Goal: Transaction & Acquisition: Purchase product/service

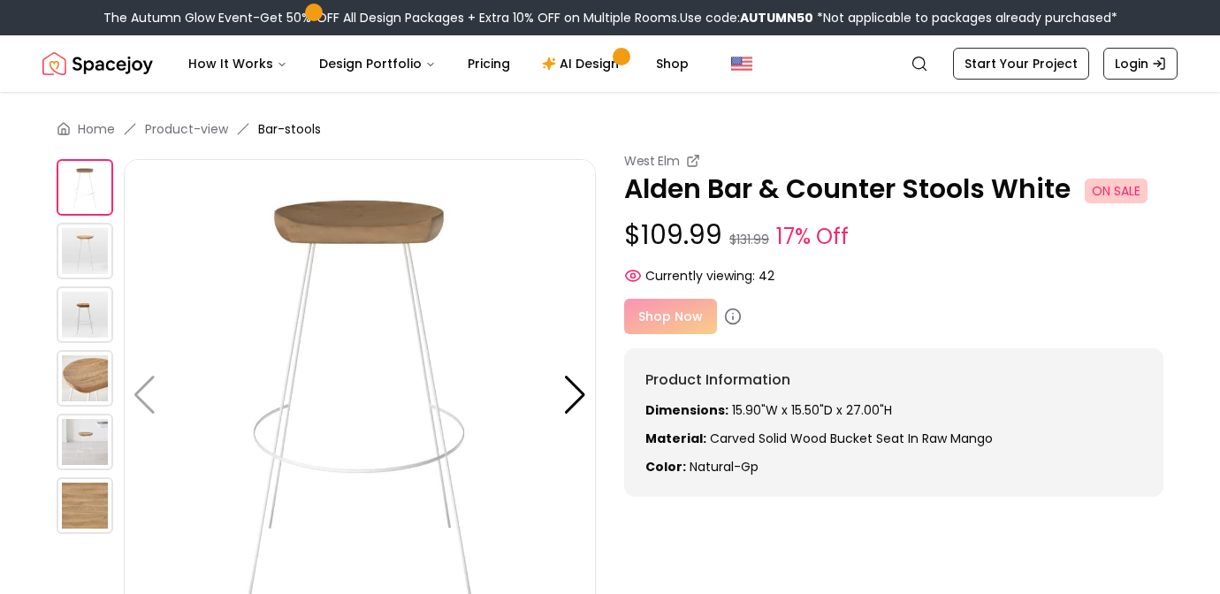
click at [88, 261] on img at bounding box center [85, 251] width 57 height 57
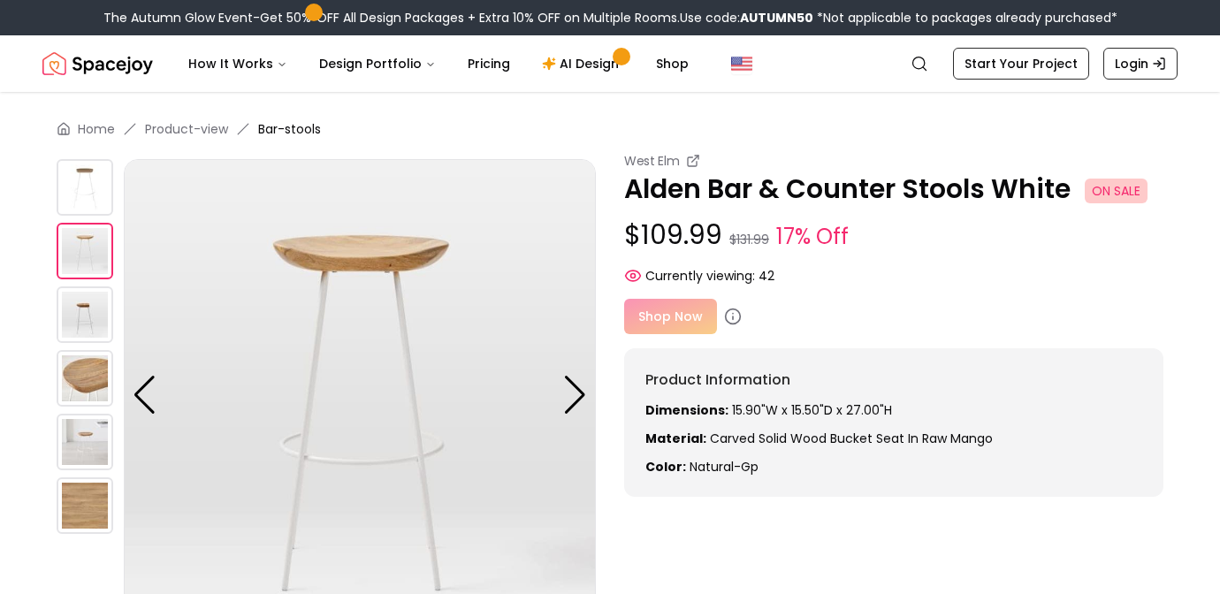
click at [79, 306] on img at bounding box center [85, 314] width 57 height 57
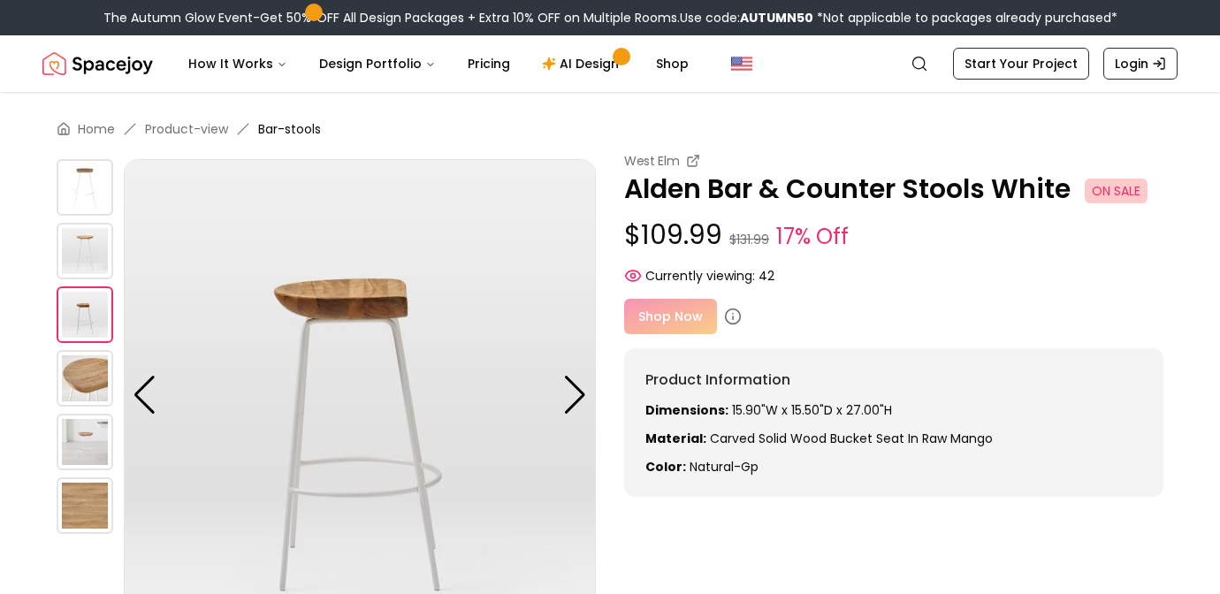
click at [82, 372] on img at bounding box center [85, 378] width 57 height 57
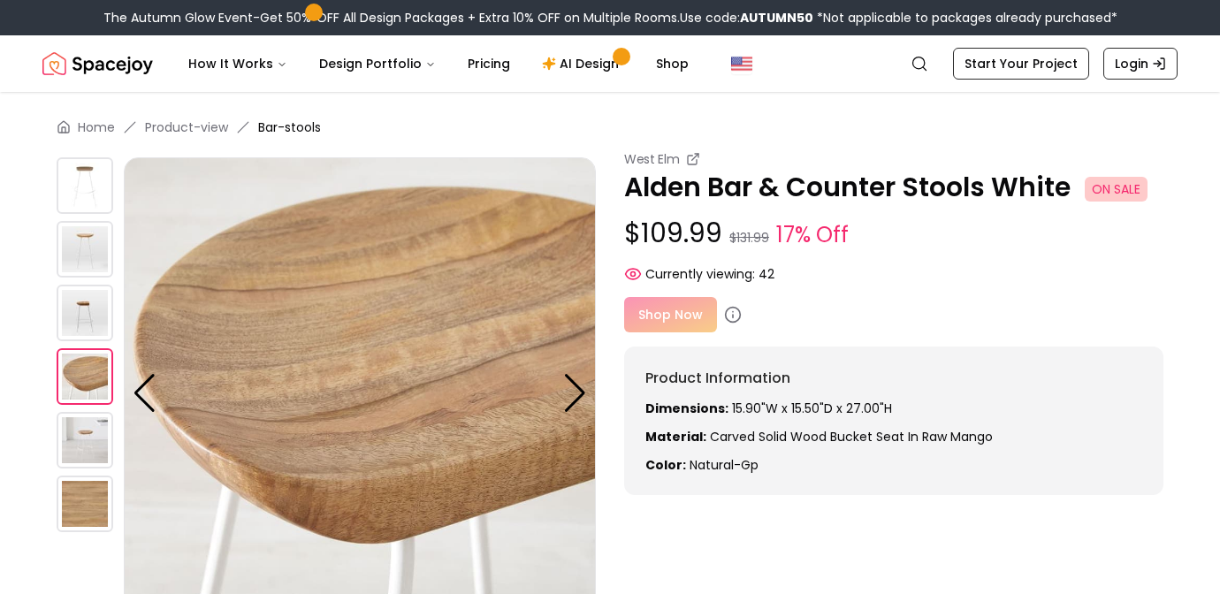
scroll to position [4, 0]
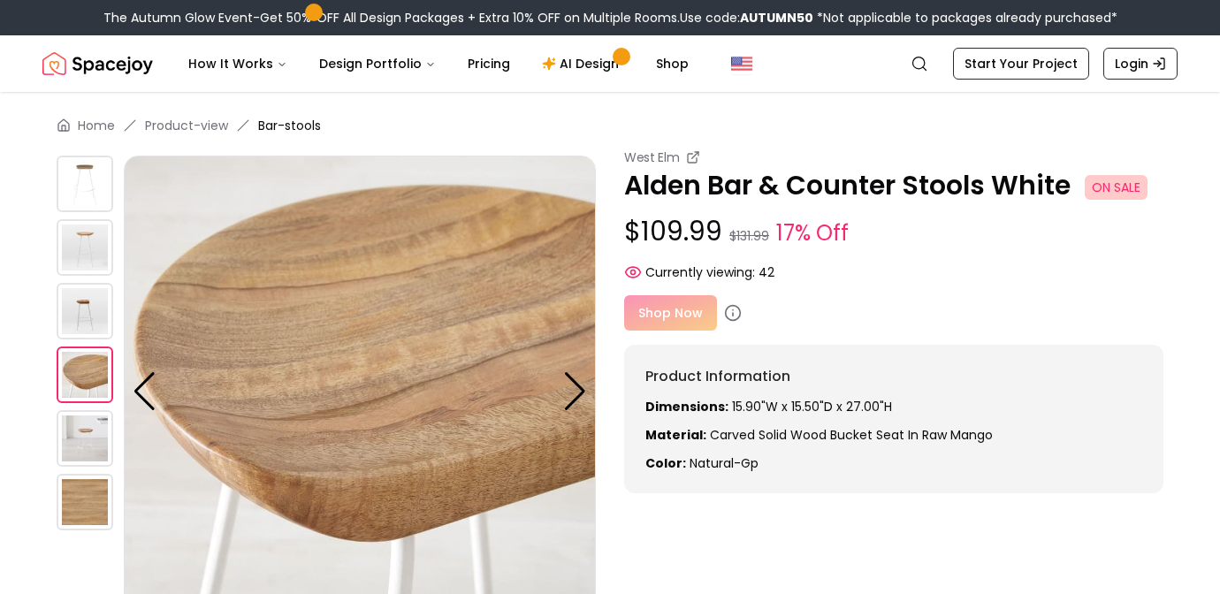
click at [677, 309] on div "Shop Now" at bounding box center [893, 312] width 539 height 35
click at [676, 317] on div "Shop Now" at bounding box center [893, 312] width 539 height 35
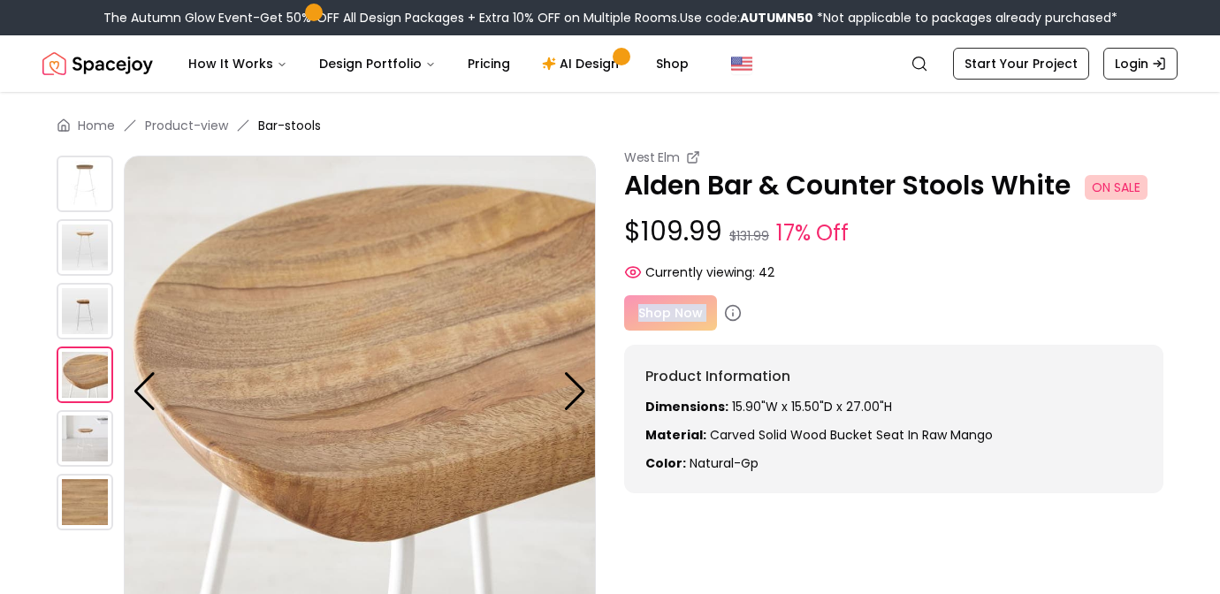
click at [676, 317] on div "Shop Now" at bounding box center [893, 312] width 539 height 35
click at [233, 76] on button "How It Works" at bounding box center [237, 63] width 127 height 35
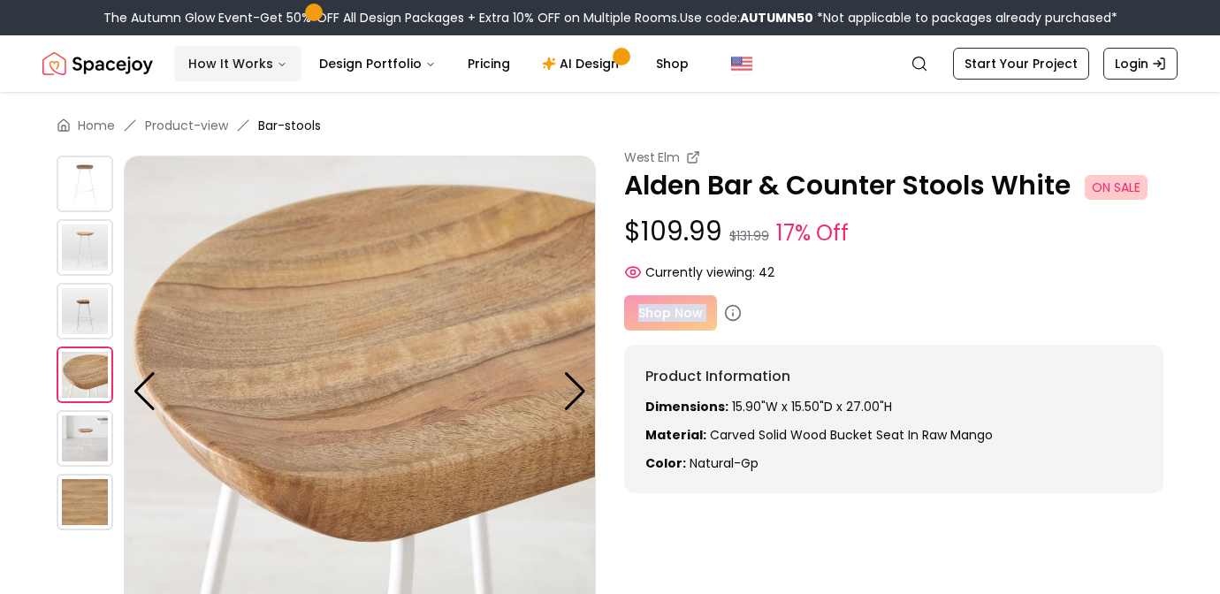
click at [233, 70] on button "How It Works" at bounding box center [237, 63] width 127 height 35
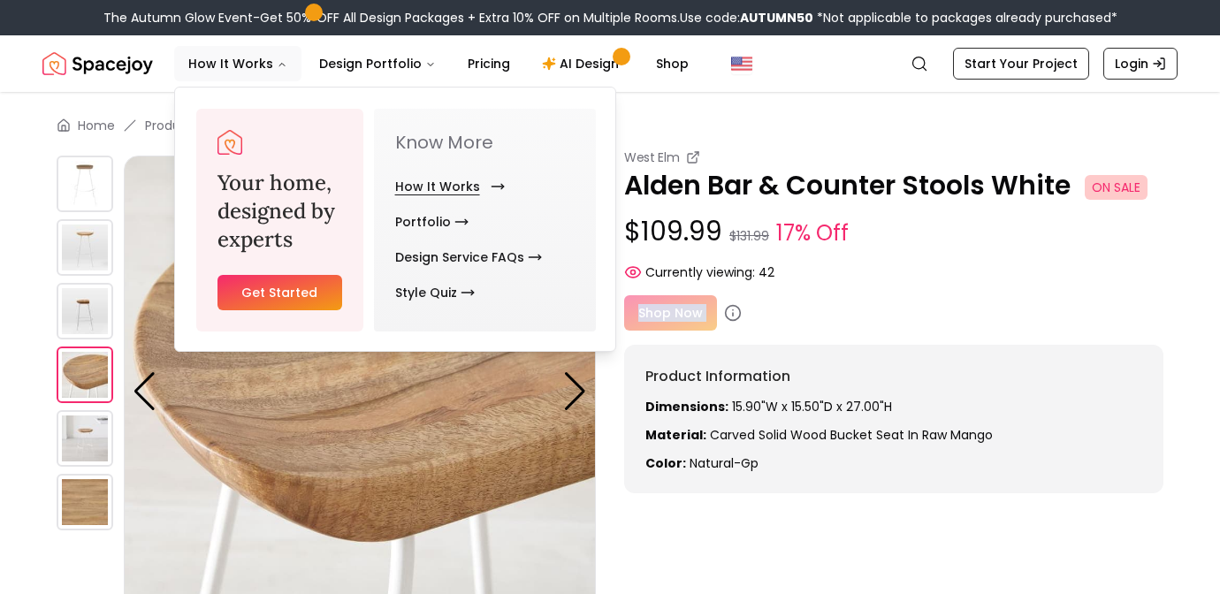
click at [435, 182] on link "How It Works" at bounding box center [446, 186] width 103 height 35
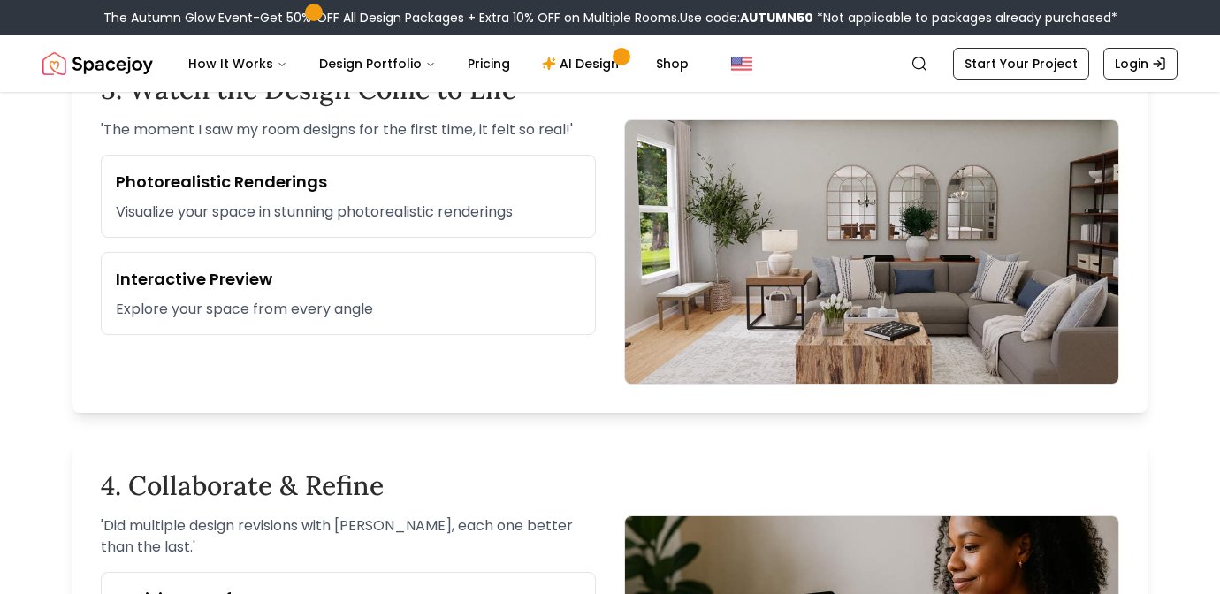
scroll to position [1492, 0]
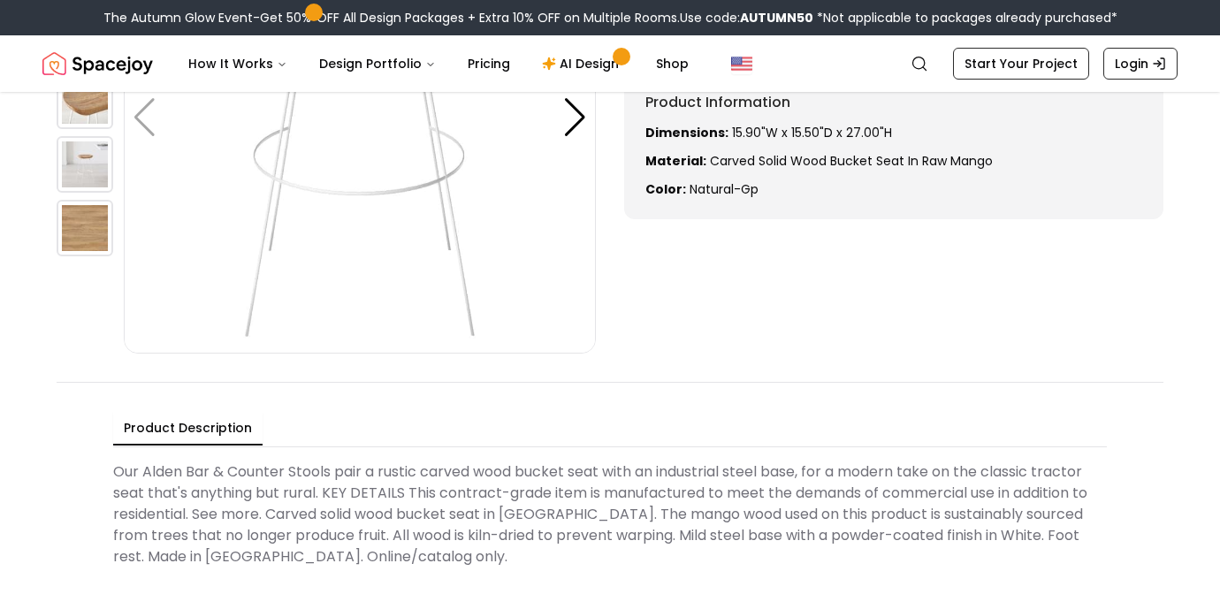
scroll to position [142, 0]
